Goal: Communication & Community: Answer question/provide support

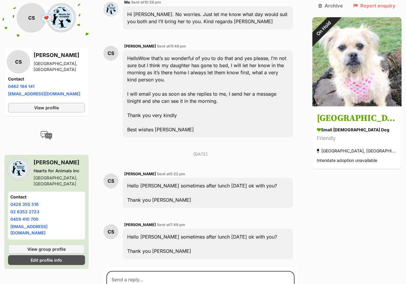
scroll to position [637, 0]
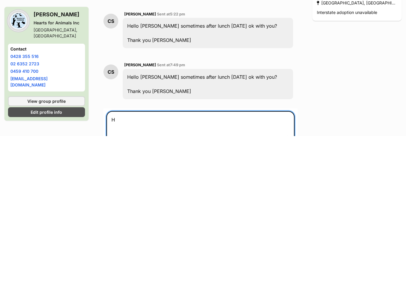
scroll to position [652, 0]
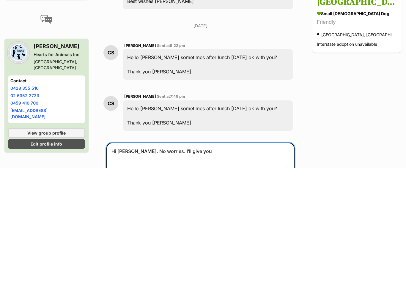
click at [207, 259] on textarea "Hi Cheryl. No worries. I’ll give you" at bounding box center [200, 277] width 188 height 36
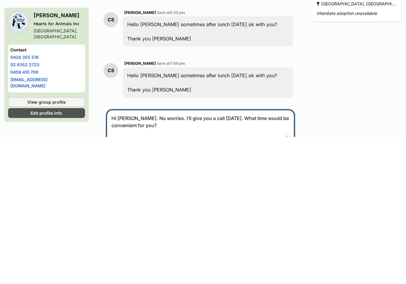
type textarea "Hi [PERSON_NAME]. No worries. I’ll give you a call [DATE]. What time would be c…"
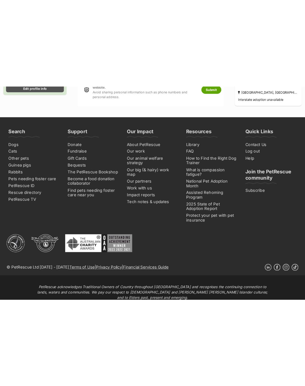
scroll to position [909, 0]
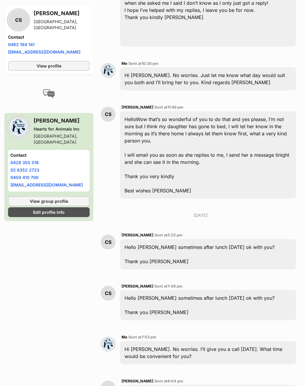
scroll to position [734, 0]
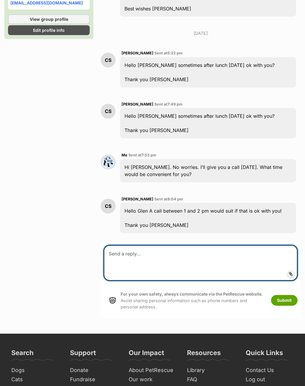
click at [160, 245] on textarea at bounding box center [201, 263] width 194 height 36
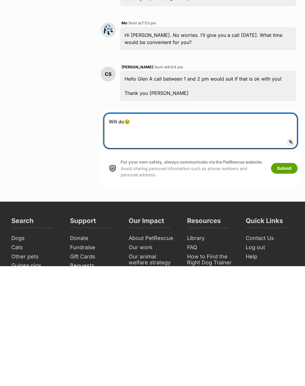
type textarea "Will do😉"
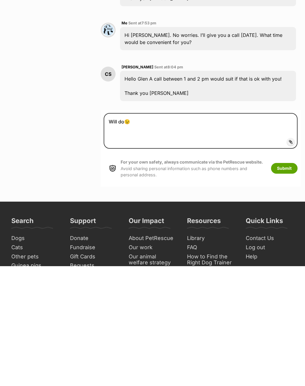
click at [285, 283] on button "Submit" at bounding box center [284, 288] width 26 height 11
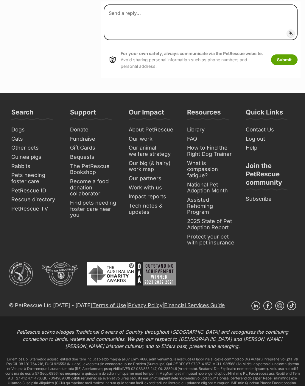
scroll to position [1026, 0]
